Goal: Check status: Check status

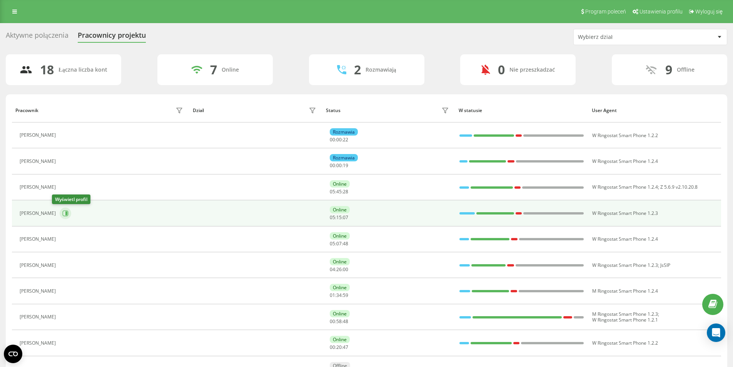
click at [65, 214] on icon at bounding box center [66, 213] width 2 height 4
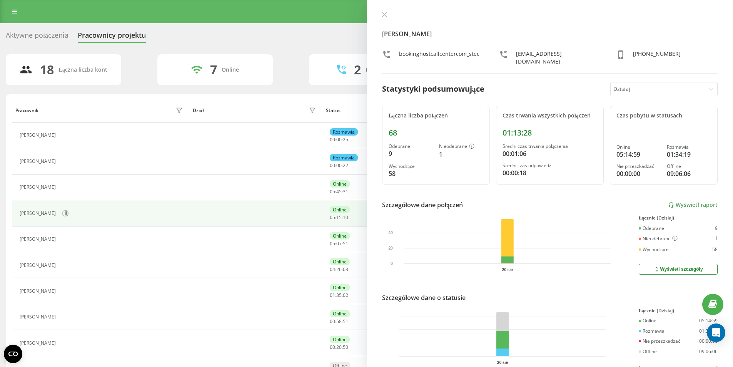
click at [67, 163] on icon at bounding box center [64, 161] width 6 height 6
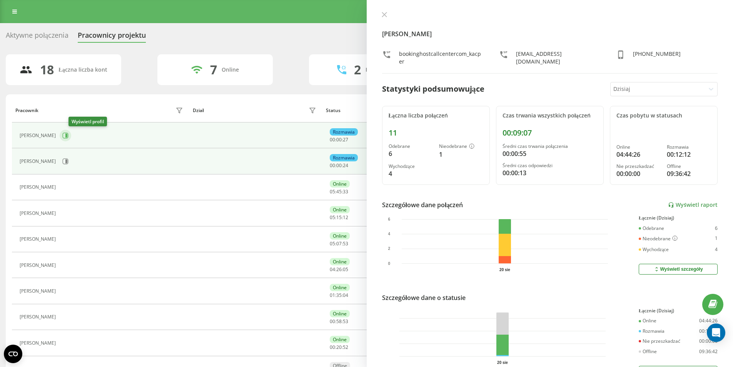
click at [67, 135] on icon at bounding box center [66, 135] width 2 height 4
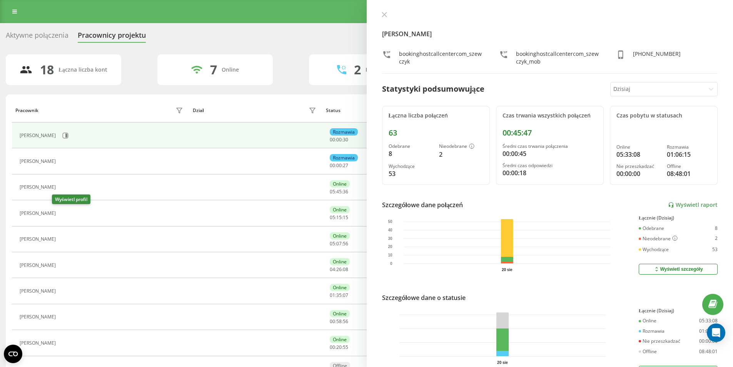
click at [61, 214] on icon at bounding box center [64, 213] width 6 height 6
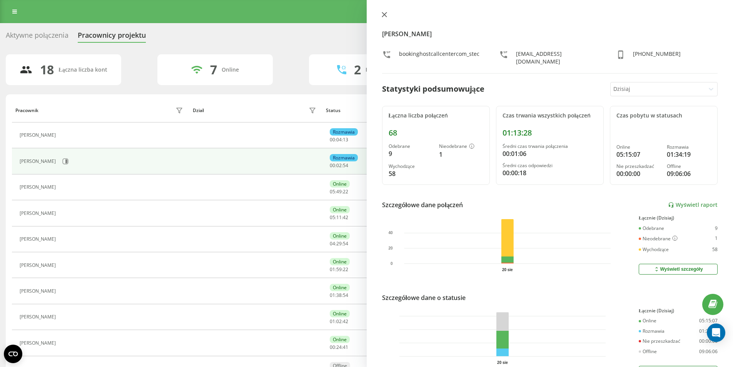
click at [382, 13] on icon at bounding box center [384, 14] width 5 height 5
